Goal: Use online tool/utility

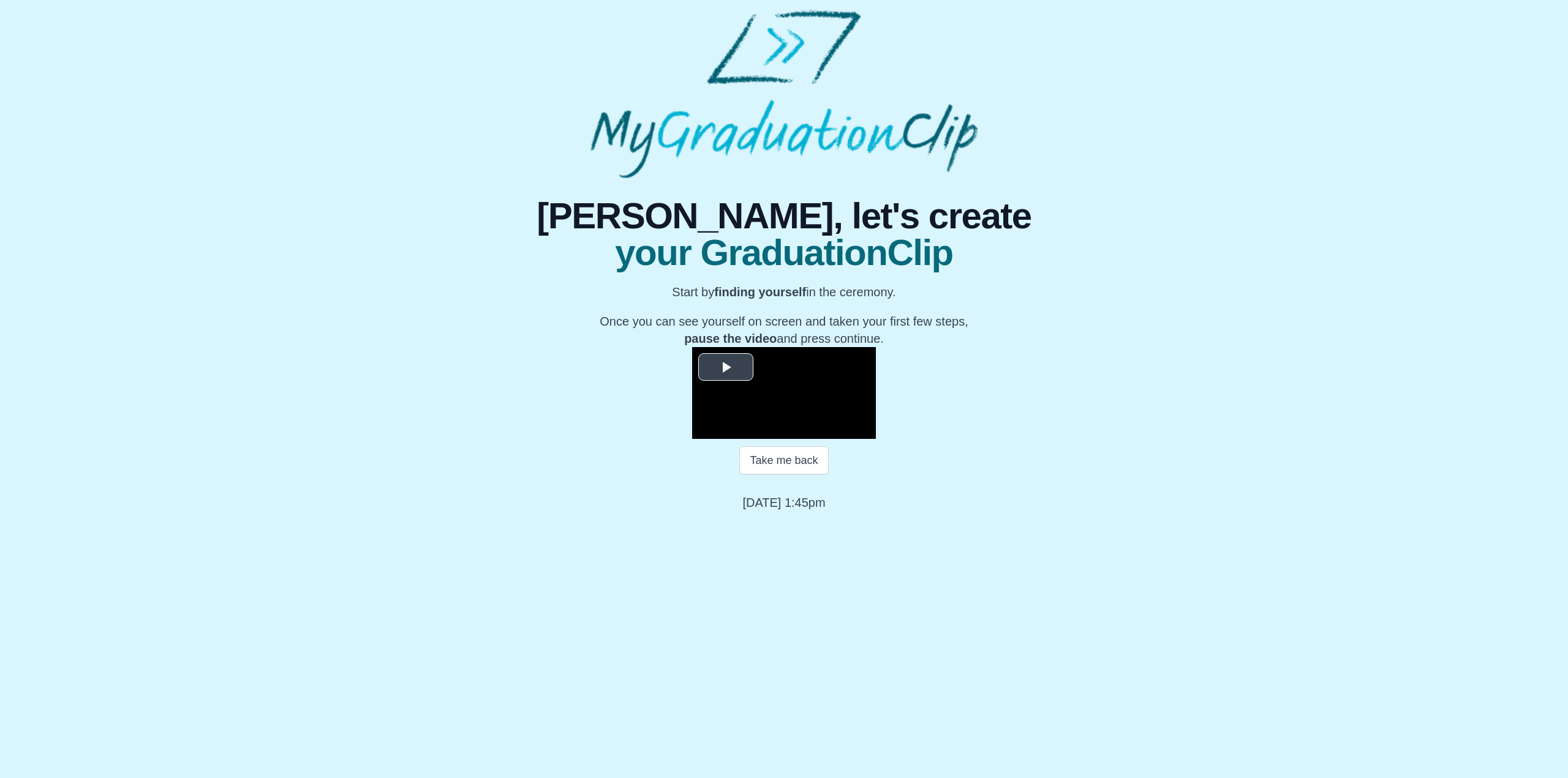
click at [726, 367] on span "Video Player" at bounding box center [726, 367] width 0 height 0
click at [741, 439] on div "Loaded : 0% 00:42 00:47 Progress : 0%" at bounding box center [796, 430] width 110 height 18
drag, startPoint x: 589, startPoint y: 633, endPoint x: 571, endPoint y: 633, distance: 18.0
click at [772, 439] on div "Loaded : 0% 00:00 00:00 Progress : 0%" at bounding box center [812, 430] width 80 height 18
click at [741, 439] on div "Loaded : 0% 03:13 03:08 Progress : 0%" at bounding box center [796, 430] width 110 height 18
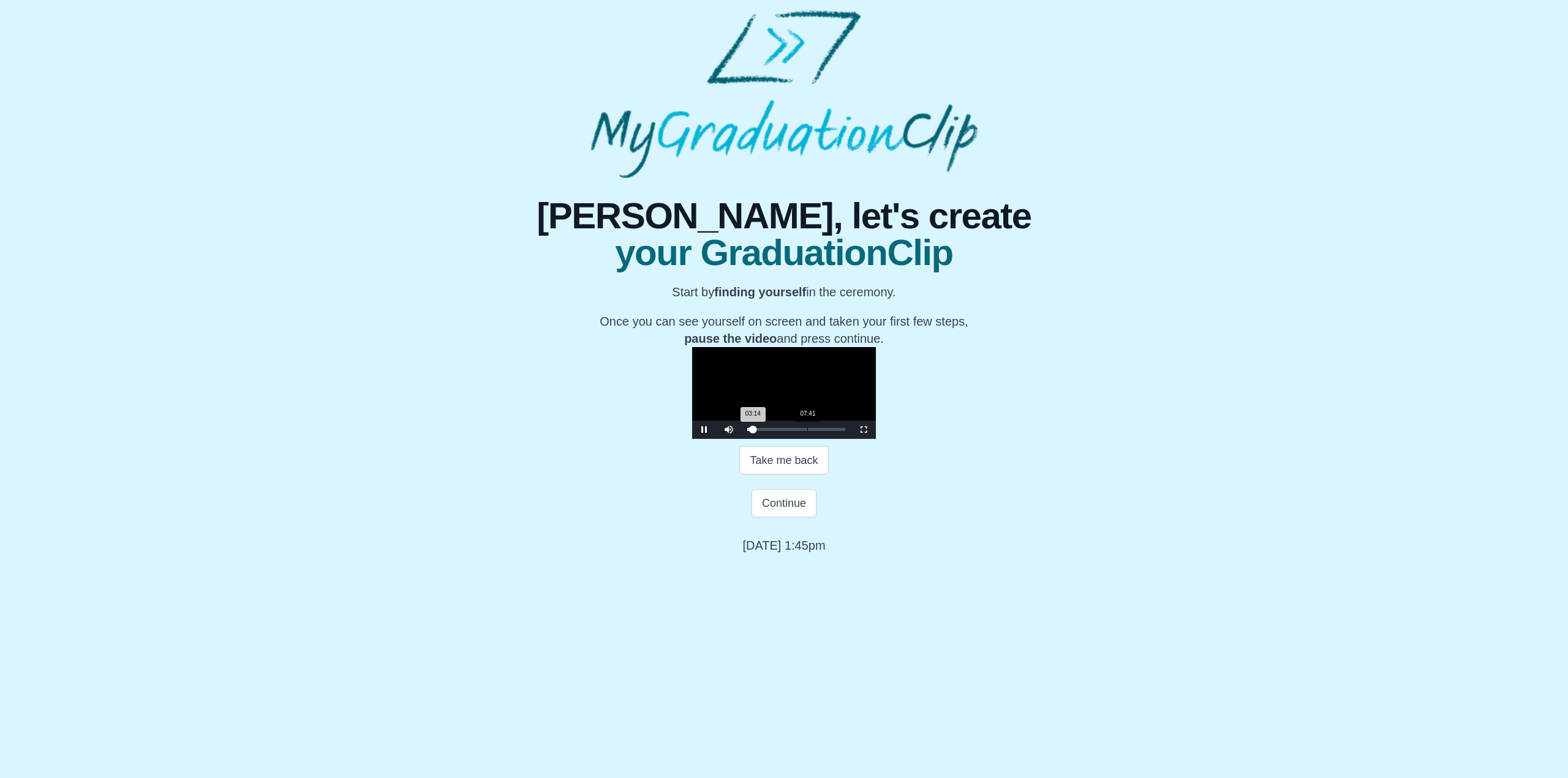
click at [741, 439] on div "Loaded : 0% 07:41 03:14 Progress : 0%" at bounding box center [796, 430] width 110 height 18
click at [741, 439] on div "Loaded : 0% 11:51 07:41 Progress : 0%" at bounding box center [796, 430] width 110 height 18
drag, startPoint x: 792, startPoint y: 704, endPoint x: 1016, endPoint y: 546, distance: 274.1
click at [792, 517] on button "Continue" at bounding box center [784, 503] width 65 height 28
click at [804, 517] on button "Continue" at bounding box center [784, 503] width 65 height 28
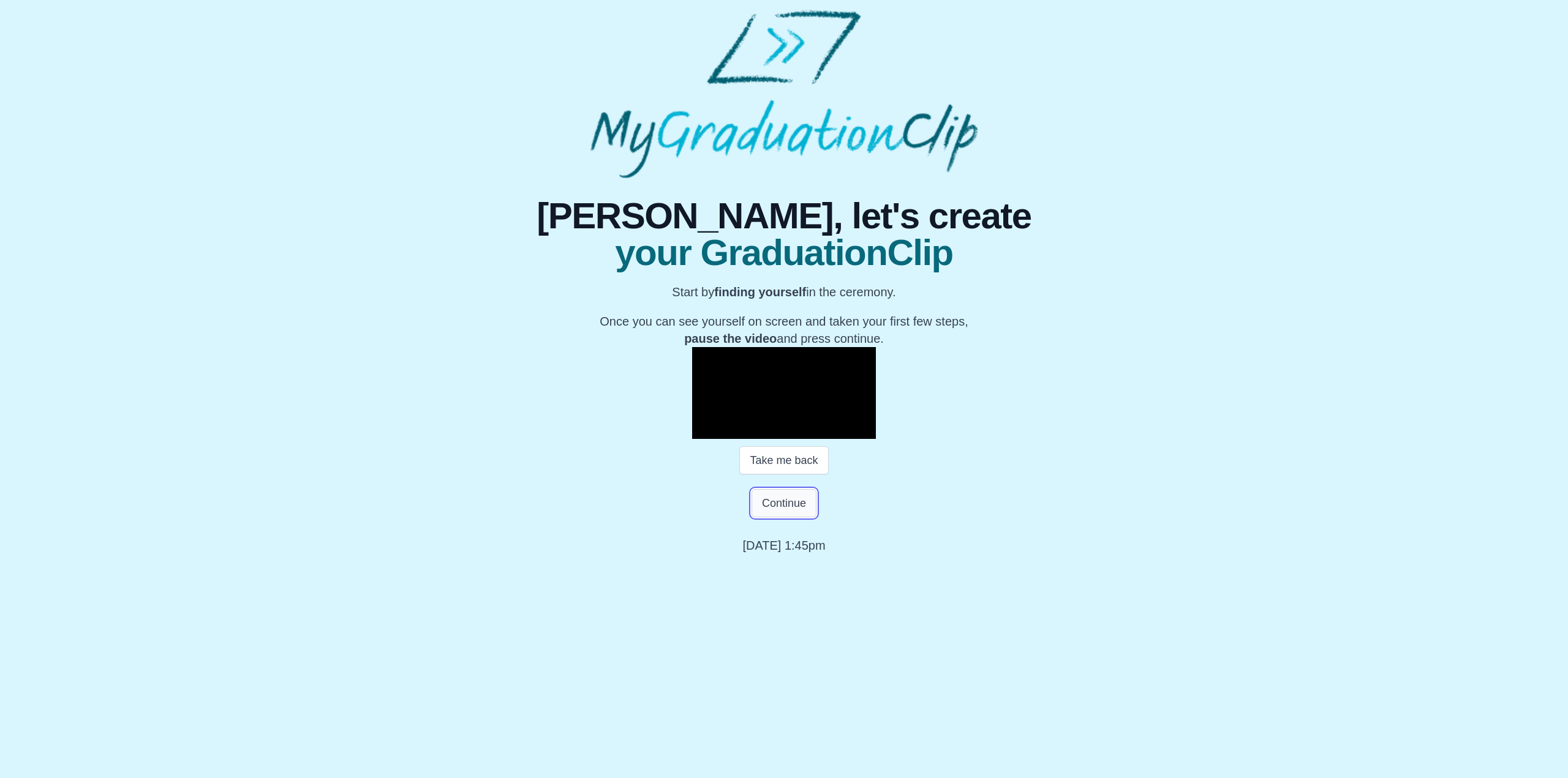
click at [766, 517] on button "Continue" at bounding box center [784, 503] width 65 height 28
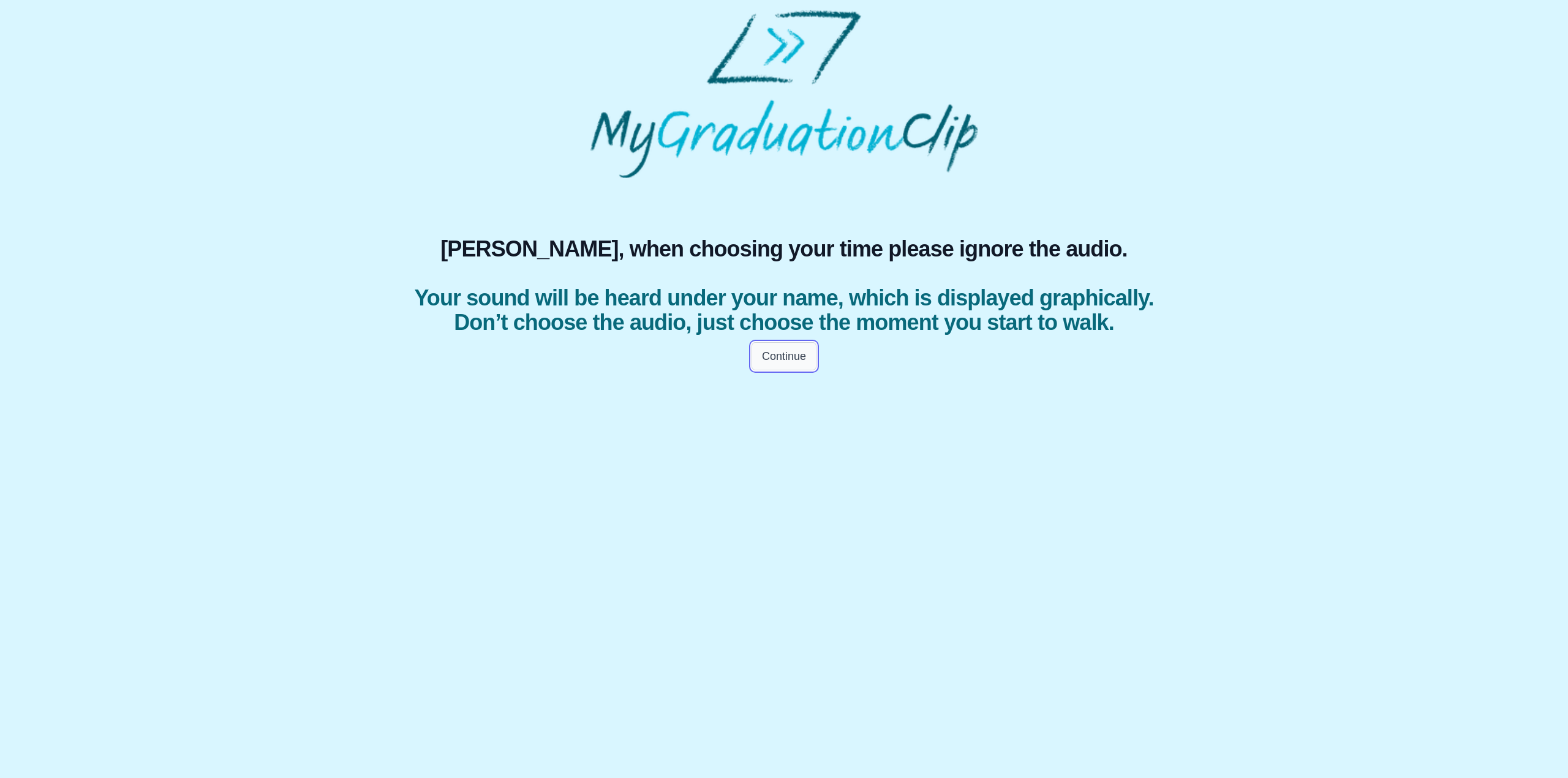
click at [788, 370] on button "Continue" at bounding box center [784, 356] width 65 height 28
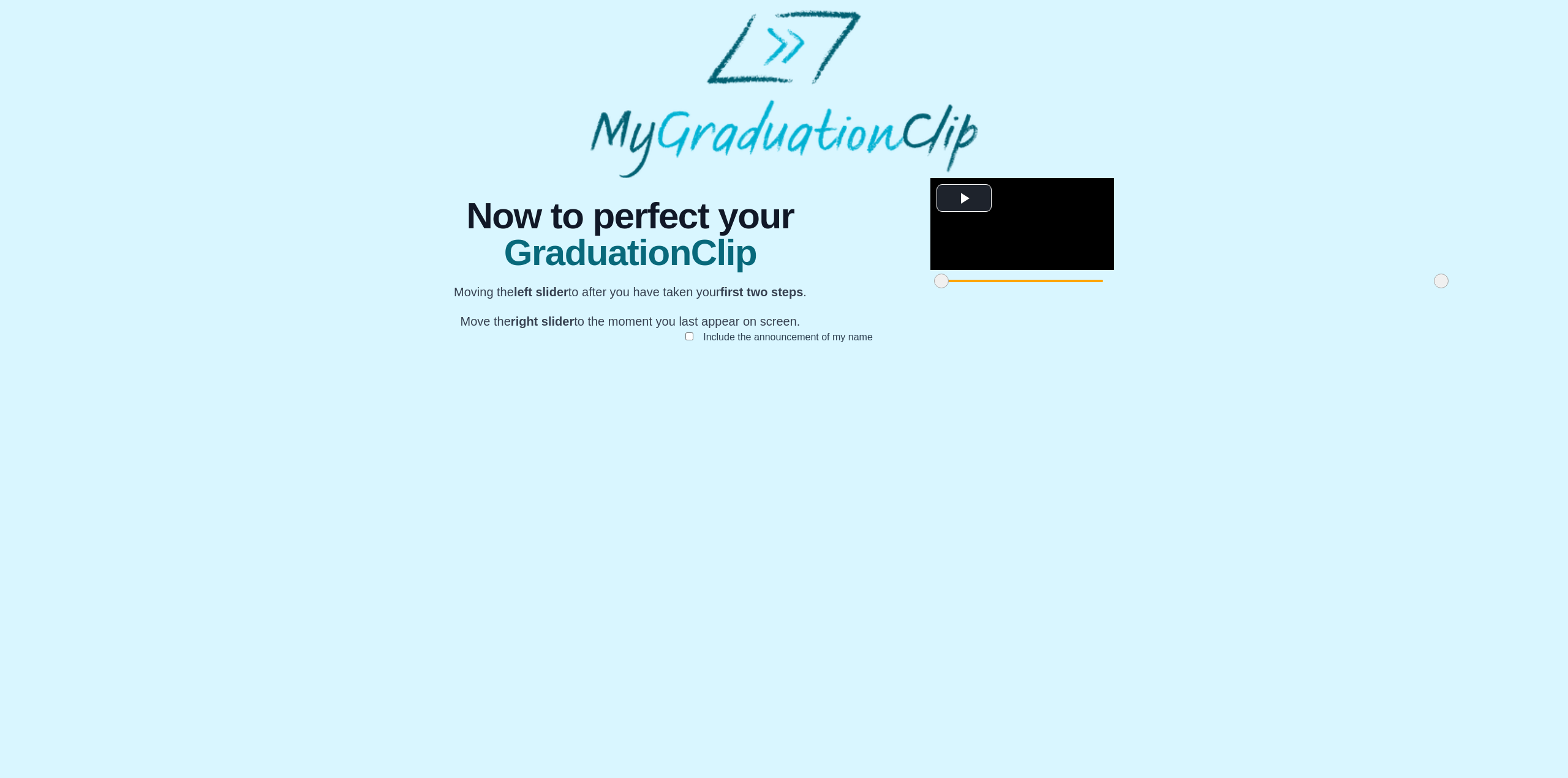
click at [930, 292] on div at bounding box center [1022, 281] width 183 height 22
drag, startPoint x: 562, startPoint y: 634, endPoint x: 576, endPoint y: 632, distance: 14.1
click at [966, 288] on span at bounding box center [973, 281] width 14 height 14
drag, startPoint x: 576, startPoint y: 633, endPoint x: 680, endPoint y: 643, distance: 104.5
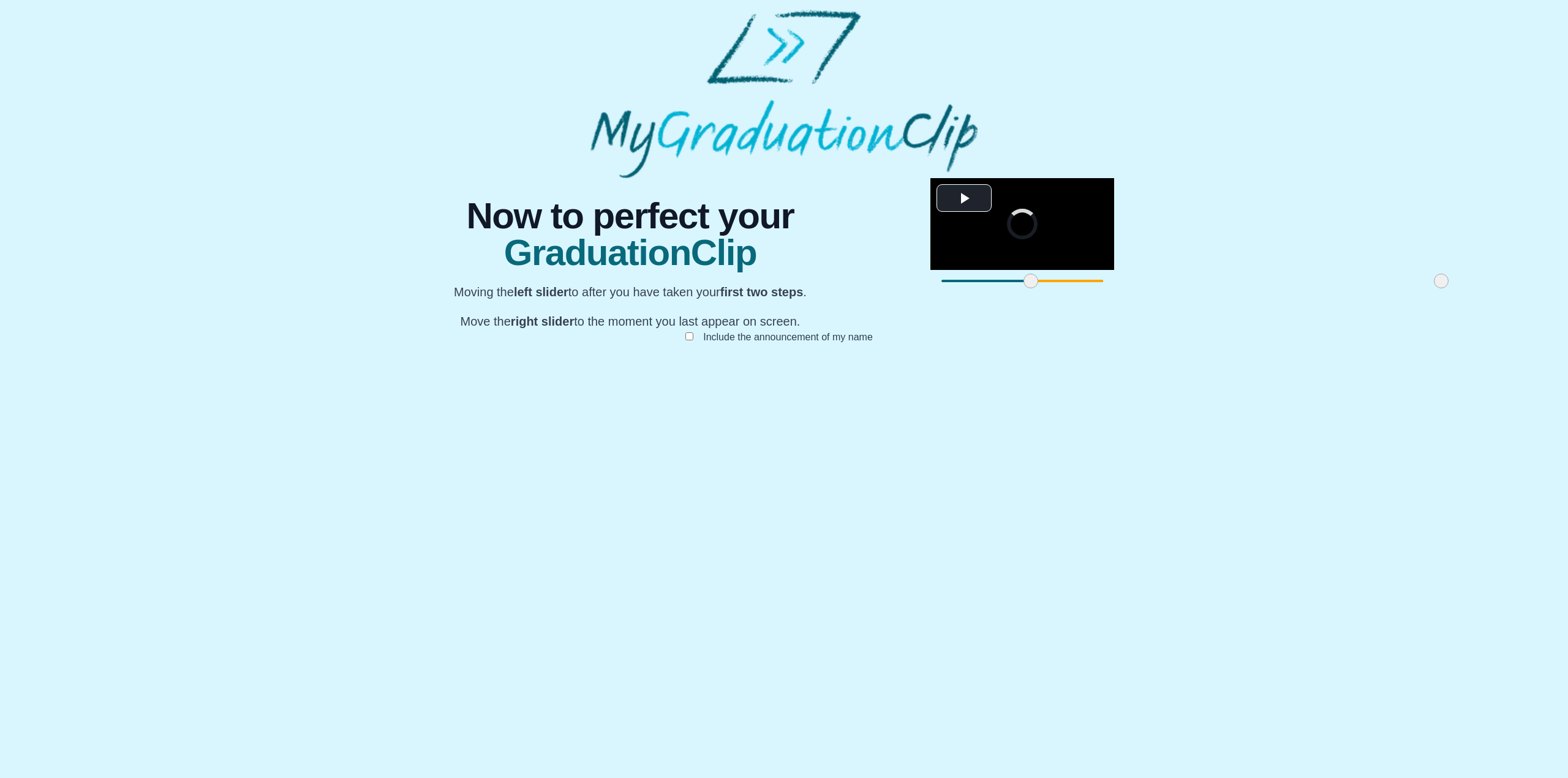
click at [1020, 292] on div at bounding box center [1031, 281] width 22 height 22
drag, startPoint x: 685, startPoint y: 631, endPoint x: 1018, endPoint y: 665, distance: 334.7
click at [1018, 368] on div "**********" at bounding box center [784, 273] width 784 height 190
drag, startPoint x: 1013, startPoint y: 636, endPoint x: 512, endPoint y: 623, distance: 501.2
click at [510, 368] on div "**********" at bounding box center [784, 273] width 784 height 190
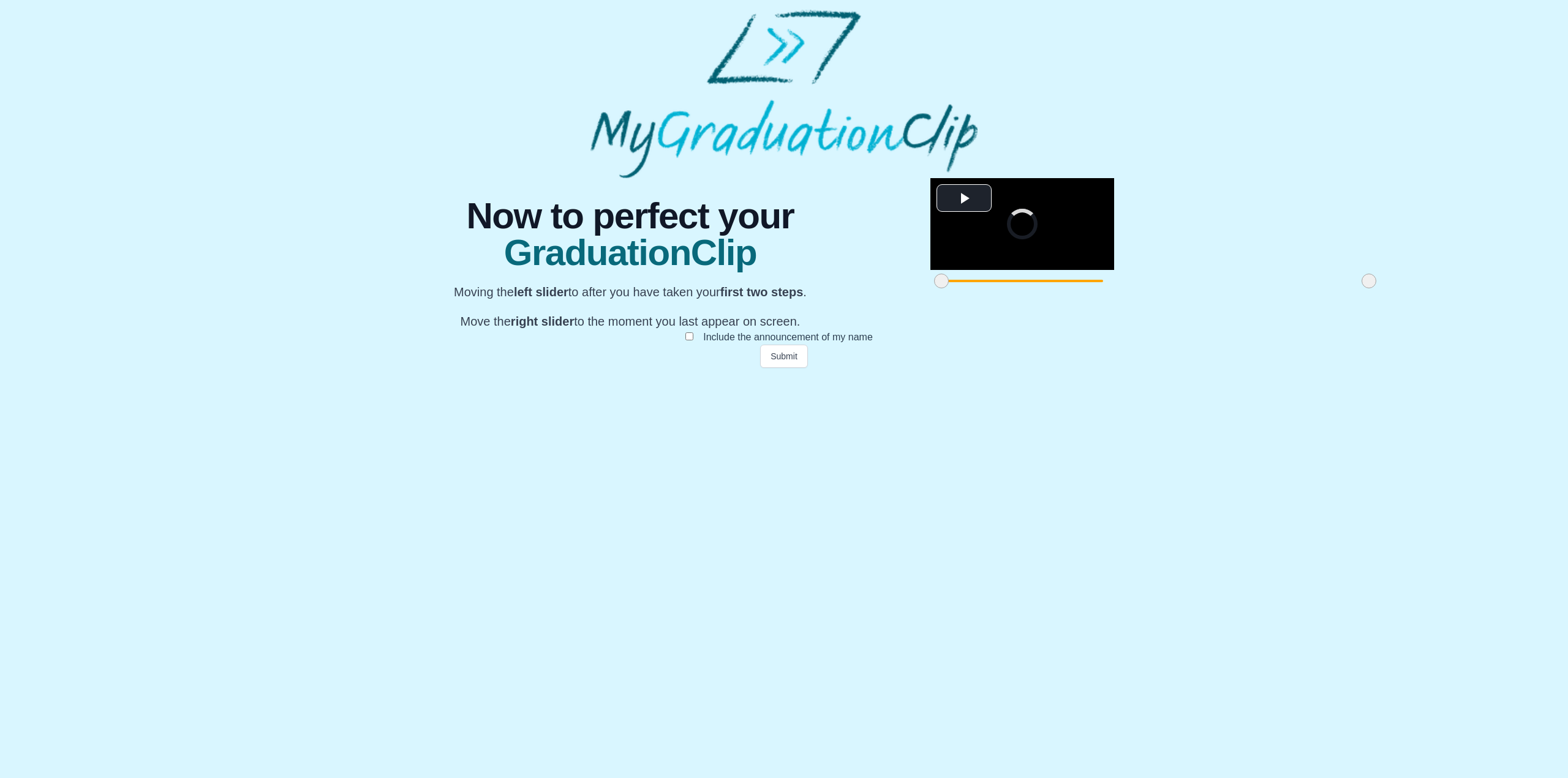
drag, startPoint x: 1033, startPoint y: 635, endPoint x: 939, endPoint y: 628, distance: 94.3
click at [1362, 288] on span at bounding box center [1369, 281] width 14 height 14
drag, startPoint x: 938, startPoint y: 628, endPoint x: 497, endPoint y: 632, distance: 441.0
click at [497, 368] on div "**********" at bounding box center [784, 273] width 784 height 190
